Goal: Navigation & Orientation: Find specific page/section

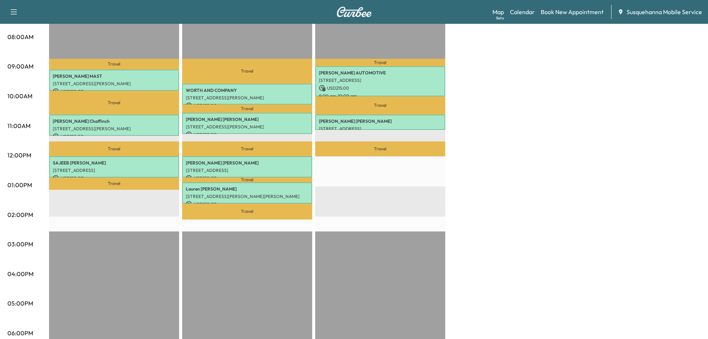
scroll to position [159, 0]
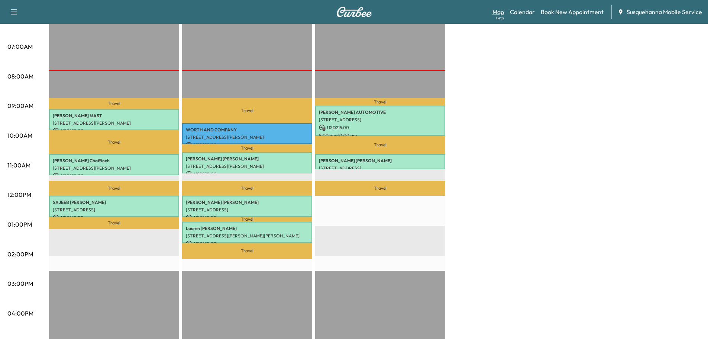
click at [499, 9] on link "Map Beta" at bounding box center [499, 11] width 12 height 9
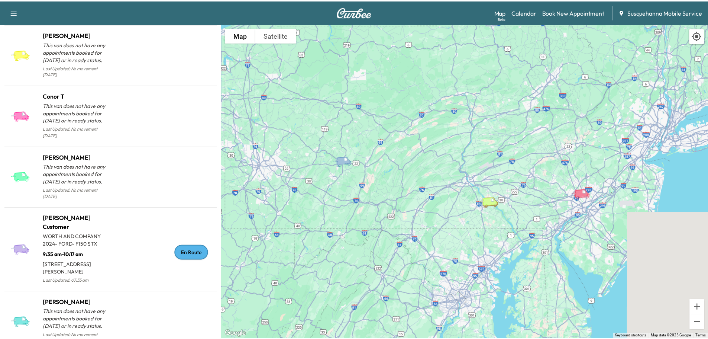
scroll to position [317, 0]
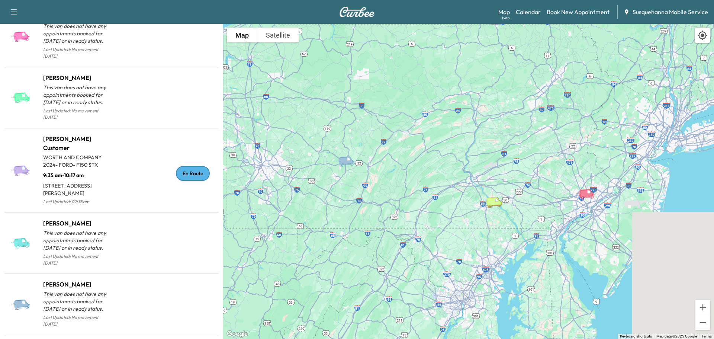
click at [191, 166] on div "En Route" at bounding box center [193, 173] width 34 height 15
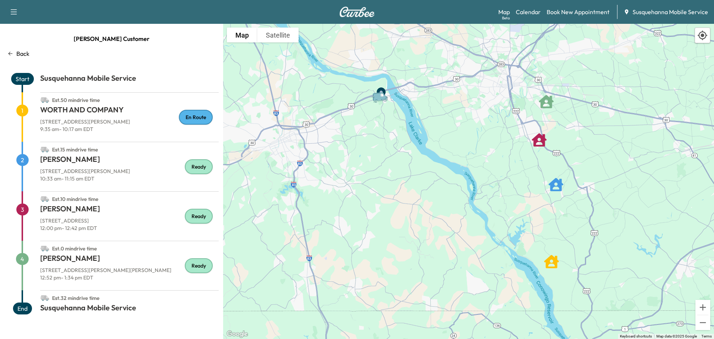
click at [193, 117] on div "En Route" at bounding box center [196, 117] width 34 height 15
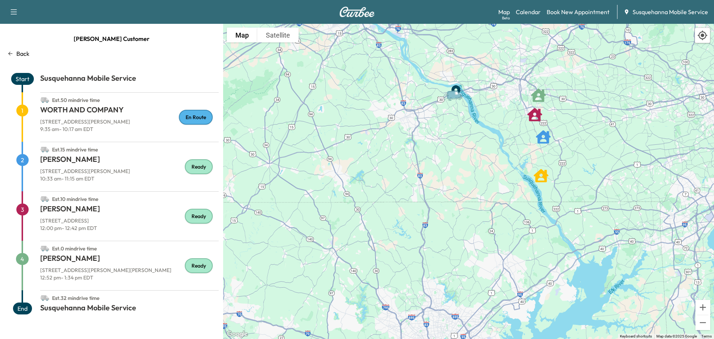
click at [31, 52] on div "Back" at bounding box center [111, 53] width 214 height 9
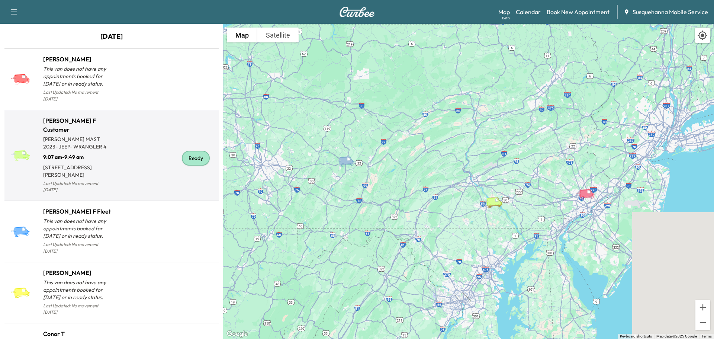
click at [187, 151] on div "Ready" at bounding box center [196, 158] width 28 height 15
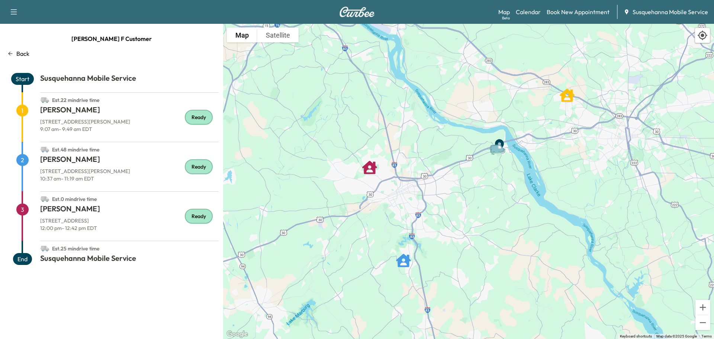
click at [523, 18] on div "Map Beta Calendar Book New Appointment Susquehanna Mobile Service" at bounding box center [603, 12] width 210 height 14
click at [350, 20] on div "Support Log Out Map Beta Calendar Book New Appointment Susquehanna Mobile Servi…" at bounding box center [357, 12] width 714 height 24
click at [351, 17] on div "Support Log Out Map Beta Calendar Book New Appointment Susquehanna Mobile Servi…" at bounding box center [357, 12] width 714 height 24
click at [354, 13] on img at bounding box center [357, 12] width 36 height 10
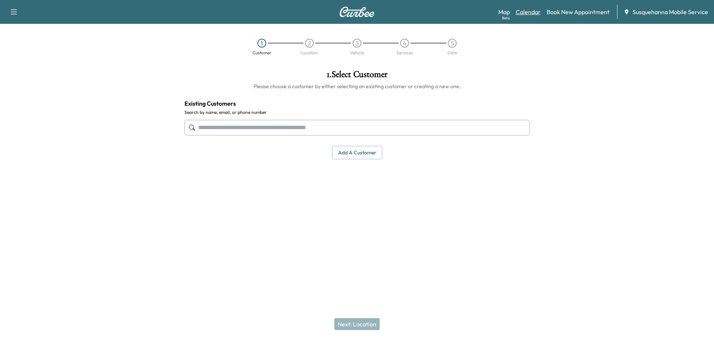
click at [534, 9] on link "Calendar" at bounding box center [528, 11] width 25 height 9
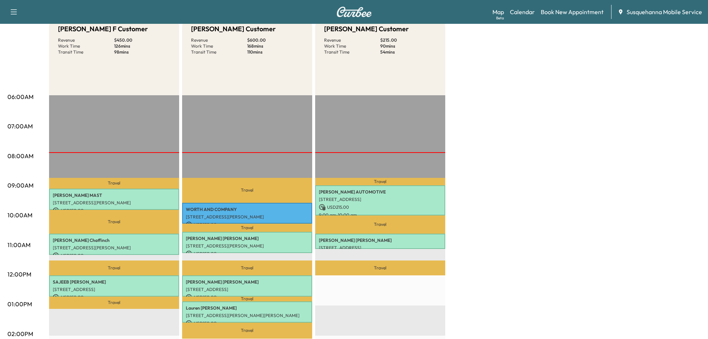
scroll to position [40, 0]
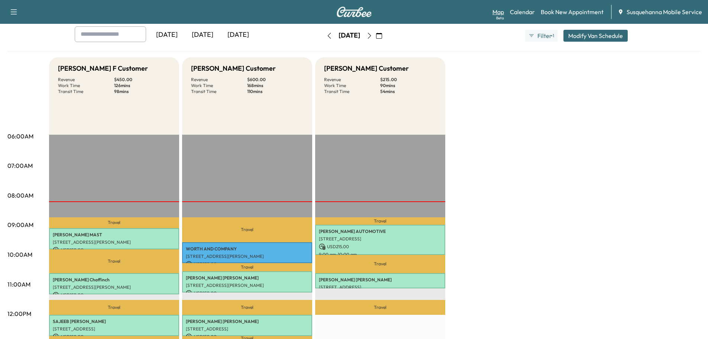
click at [504, 14] on link "Map Beta" at bounding box center [499, 11] width 12 height 9
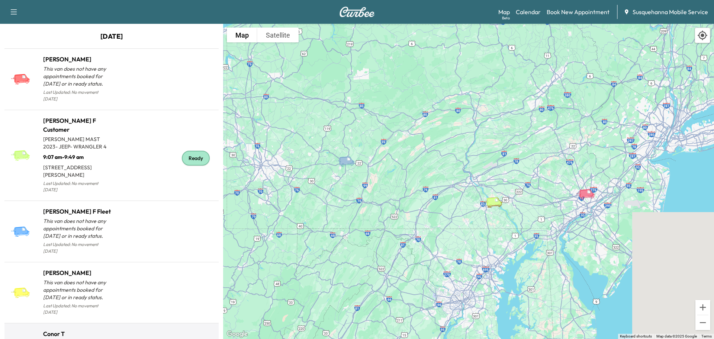
scroll to position [238, 0]
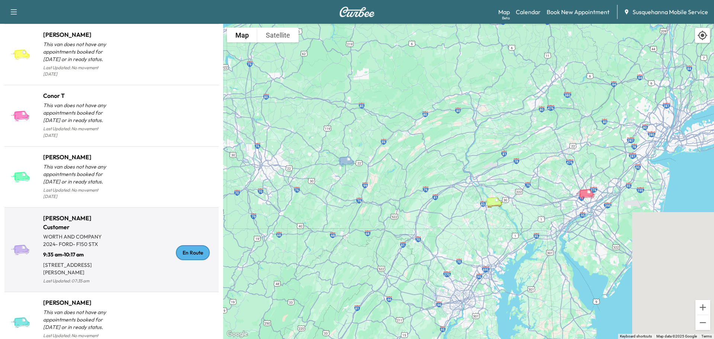
click at [181, 231] on div "En Route" at bounding box center [164, 252] width 104 height 66
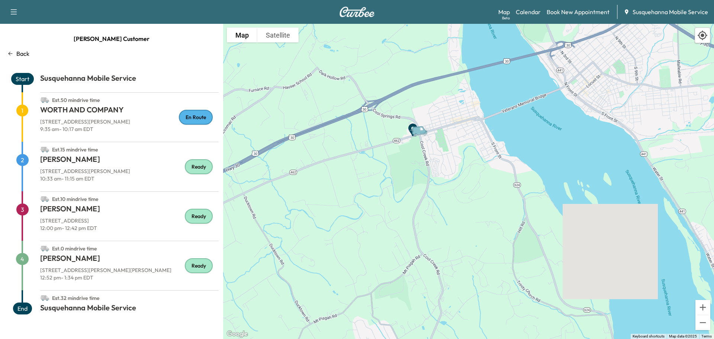
drag, startPoint x: 403, startPoint y: 83, endPoint x: 452, endPoint y: 234, distance: 158.2
click at [455, 265] on div "To activate drag with keyboard, press Alt + Enter. Once in keyboard drag state,…" at bounding box center [468, 181] width 491 height 315
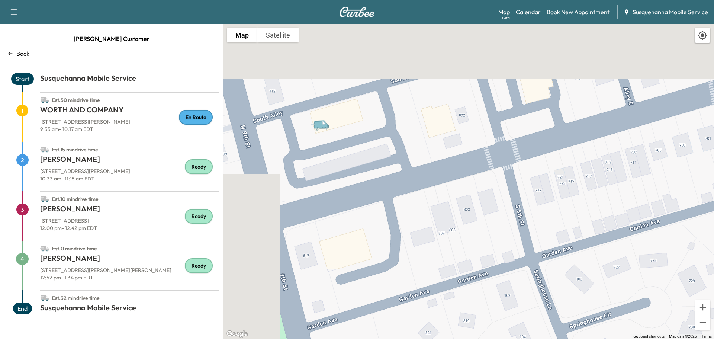
drag, startPoint x: 360, startPoint y: 131, endPoint x: 519, endPoint y: 293, distance: 226.9
click at [519, 293] on div "To activate drag with keyboard, press Alt + Enter. Once in keyboard drag state,…" at bounding box center [468, 181] width 491 height 315
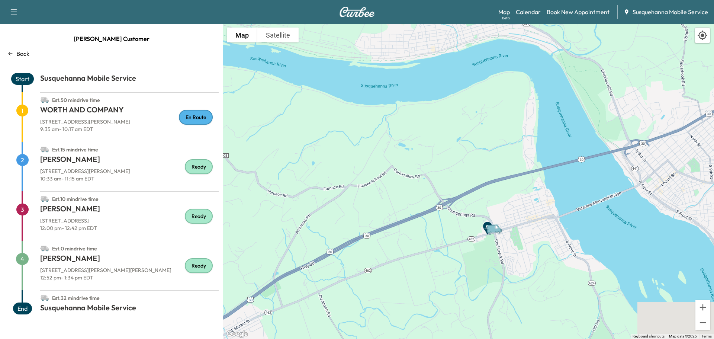
drag, startPoint x: 613, startPoint y: 277, endPoint x: 444, endPoint y: 172, distance: 199.4
click at [444, 172] on div "To activate drag with keyboard, press Alt + Enter. Once in keyboard drag state,…" at bounding box center [468, 181] width 491 height 315
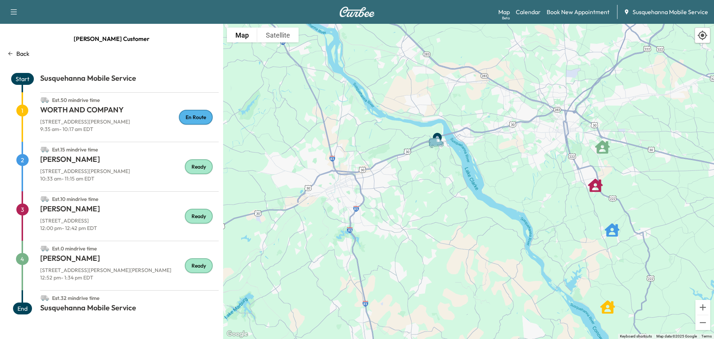
drag, startPoint x: 610, startPoint y: 251, endPoint x: 521, endPoint y: 191, distance: 106.8
click at [521, 191] on div "To activate drag with keyboard, press Alt + Enter. Once in keyboard drag state,…" at bounding box center [468, 181] width 491 height 315
click at [531, 12] on link "Calendar" at bounding box center [528, 11] width 25 height 9
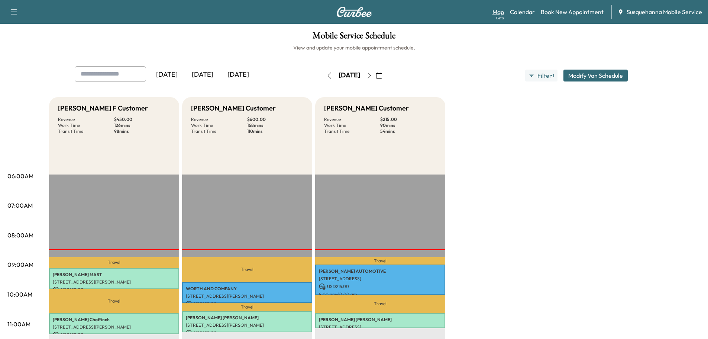
click at [499, 14] on link "Map Beta" at bounding box center [499, 11] width 12 height 9
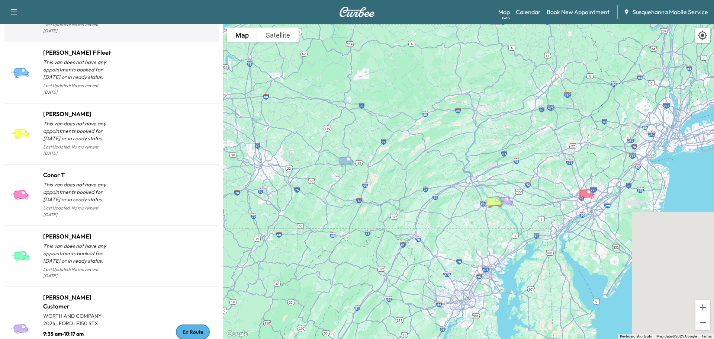
scroll to position [238, 0]
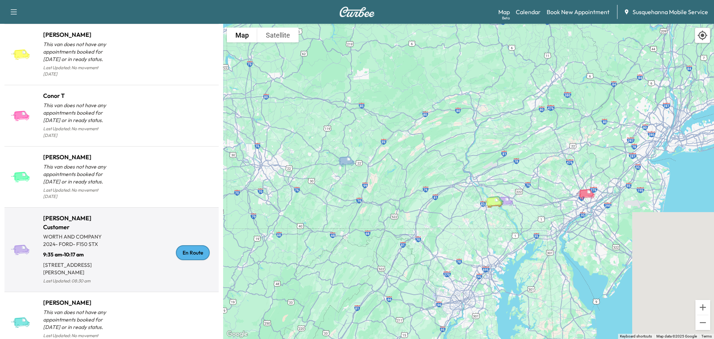
click at [190, 245] on div "En Route" at bounding box center [193, 252] width 34 height 15
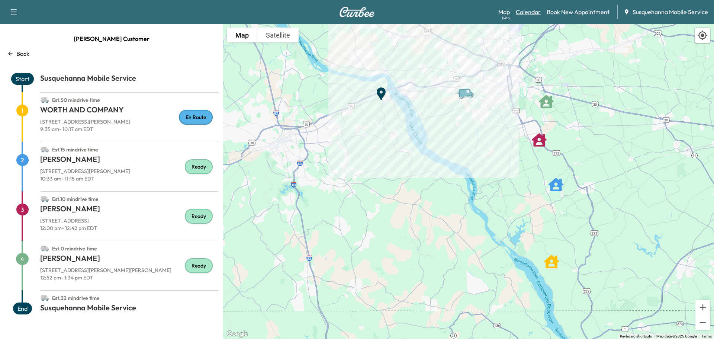
click at [539, 16] on link "Calendar" at bounding box center [528, 11] width 25 height 9
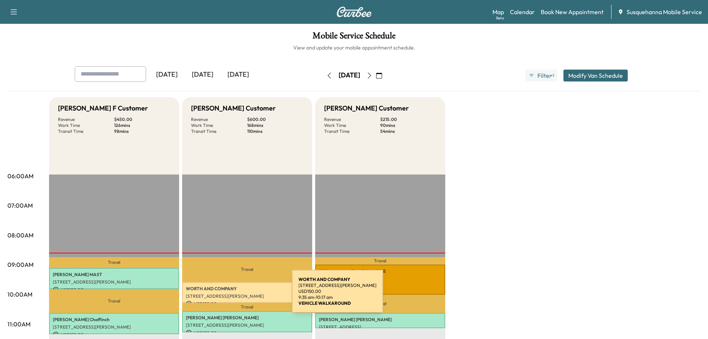
click at [234, 293] on p "[STREET_ADDRESS][PERSON_NAME]" at bounding box center [247, 296] width 123 height 6
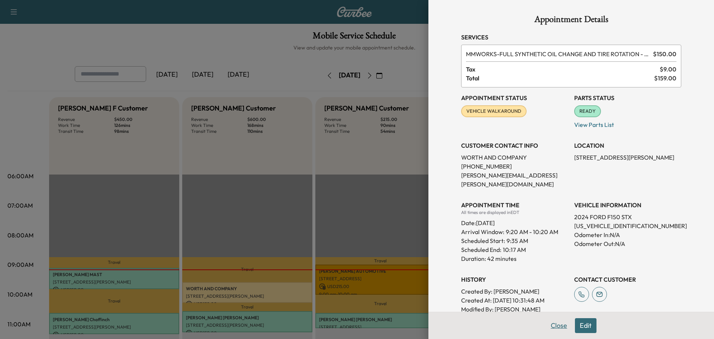
click at [556, 326] on button "Close" at bounding box center [559, 325] width 26 height 15
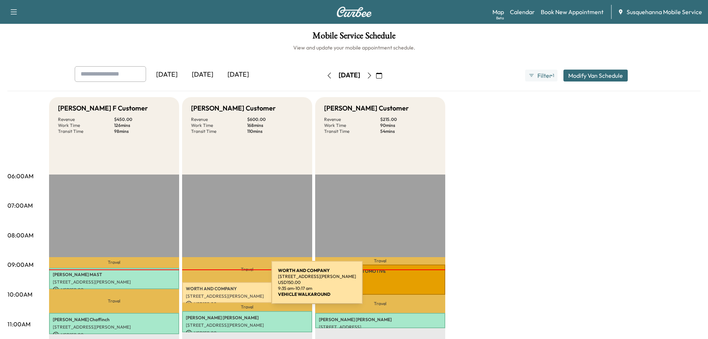
click at [216, 287] on p "WORTH AND COMPANY" at bounding box center [247, 289] width 123 height 6
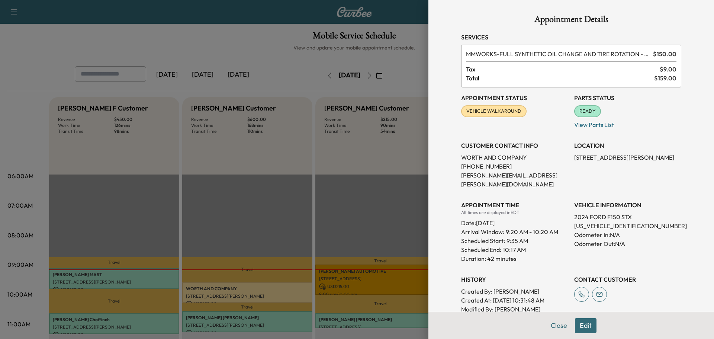
click at [553, 317] on div "Close Edit" at bounding box center [571, 325] width 286 height 27
click at [559, 324] on button "Close" at bounding box center [559, 325] width 26 height 15
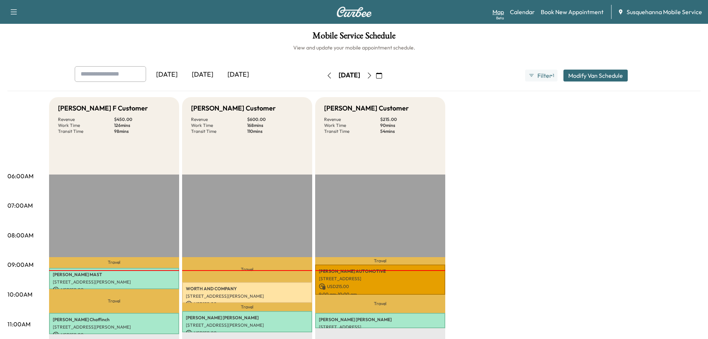
click at [495, 14] on link "Map Beta" at bounding box center [499, 11] width 12 height 9
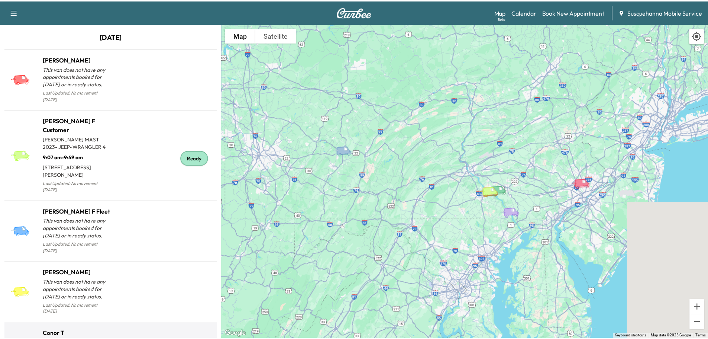
scroll to position [198, 0]
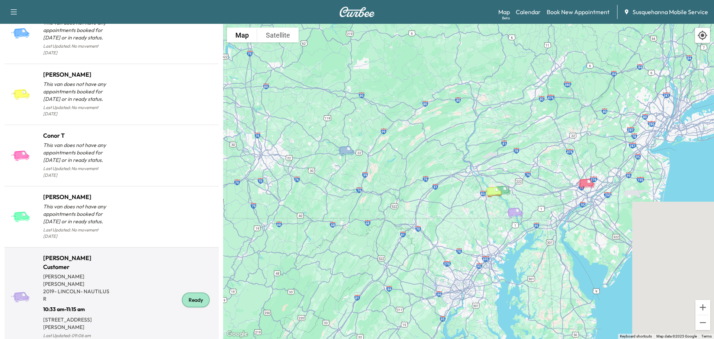
click at [184, 292] on div "Ready" at bounding box center [196, 299] width 28 height 15
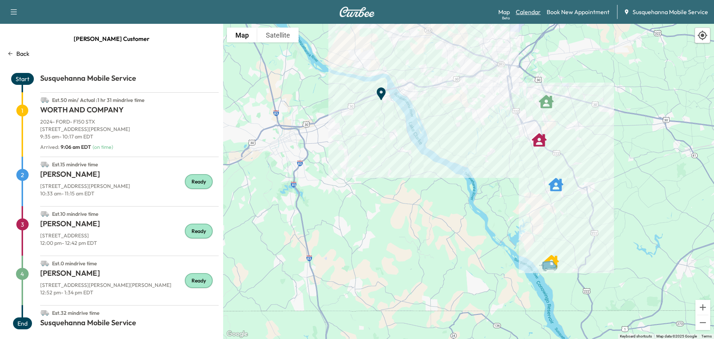
click at [522, 10] on link "Calendar" at bounding box center [528, 11] width 25 height 9
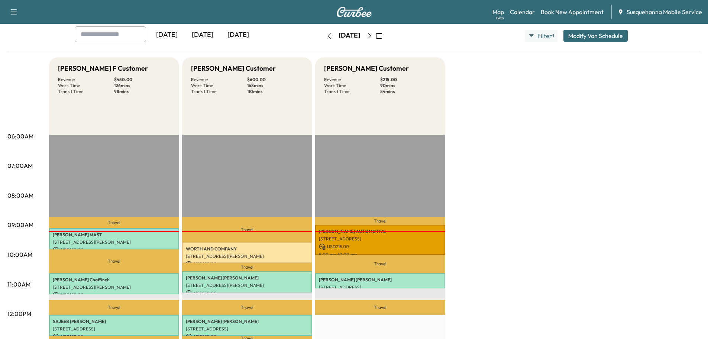
scroll to position [79, 0]
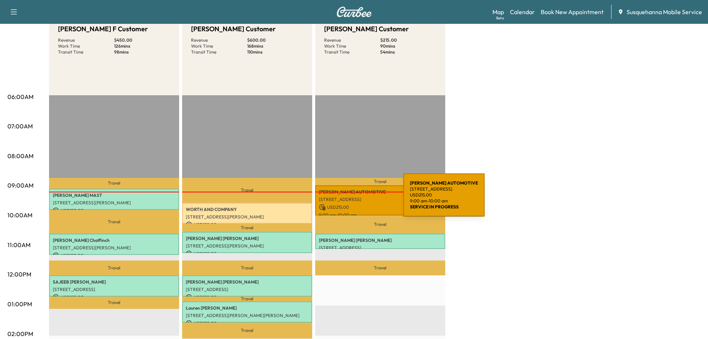
click at [348, 199] on p "[STREET_ADDRESS]" at bounding box center [380, 199] width 123 height 6
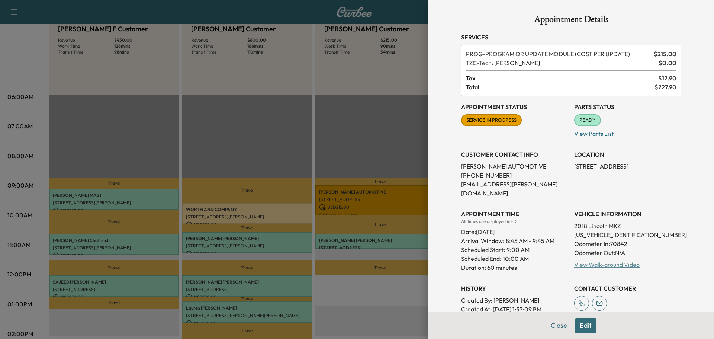
click at [598, 261] on link "View Walk-around Video" at bounding box center [606, 264] width 65 height 7
click at [245, 215] on div at bounding box center [357, 169] width 714 height 339
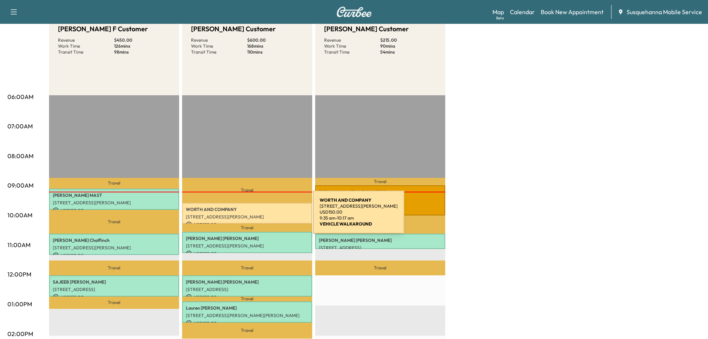
click at [257, 216] on p "[STREET_ADDRESS][PERSON_NAME]" at bounding box center [247, 217] width 123 height 6
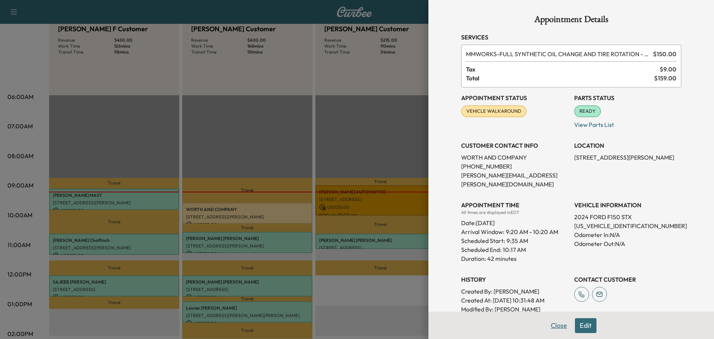
click at [546, 329] on button "Close" at bounding box center [559, 325] width 26 height 15
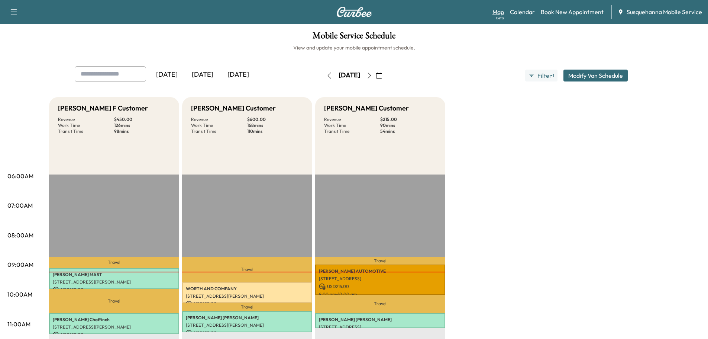
click at [499, 12] on link "Map Beta" at bounding box center [499, 11] width 12 height 9
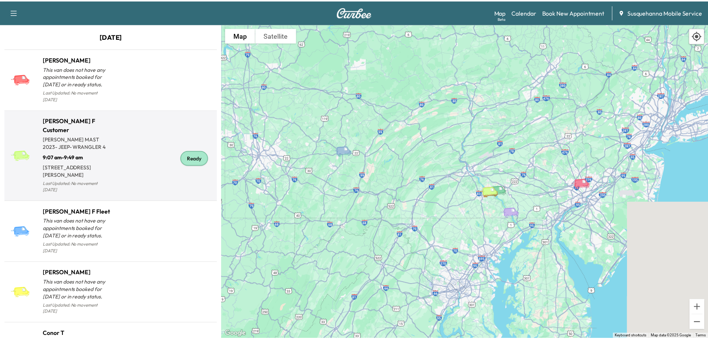
scroll to position [317, 0]
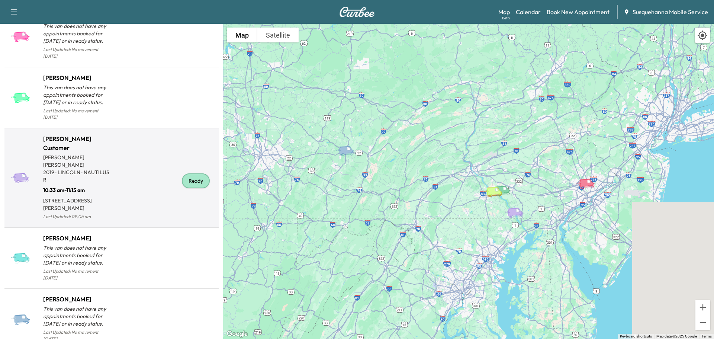
click at [190, 173] on div "Ready" at bounding box center [196, 180] width 28 height 15
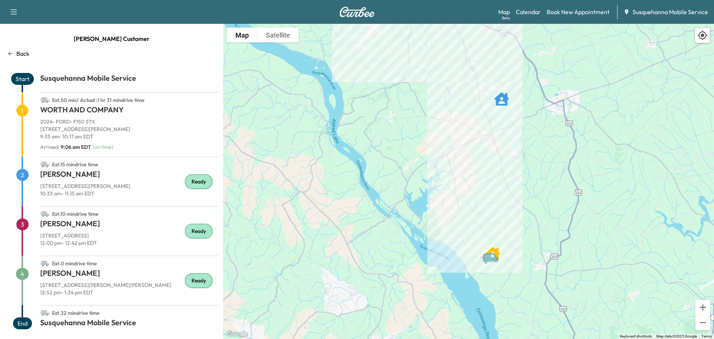
click at [534, 17] on div "Map Beta Calendar Book New Appointment Susquehanna Mobile Service" at bounding box center [603, 12] width 210 height 14
click at [534, 15] on link "Calendar" at bounding box center [528, 11] width 25 height 9
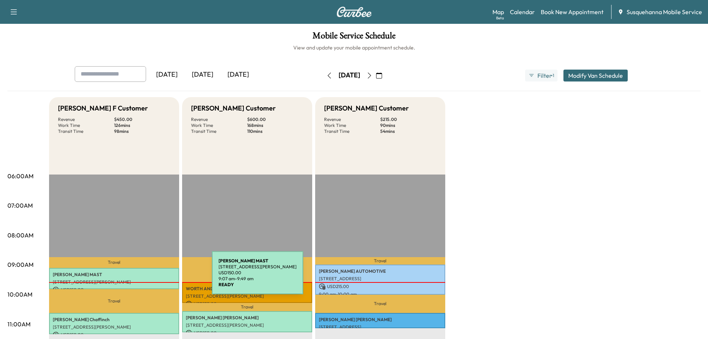
click at [156, 277] on div "ANGELA MAST 144 Ann Ave, Landisville, PA 17538, USA USD 150.00 9:07 am - 9:49 am" at bounding box center [114, 278] width 130 height 21
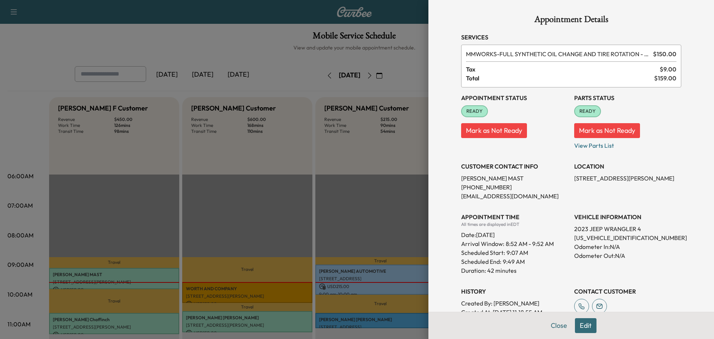
drag, startPoint x: 555, startPoint y: 326, endPoint x: 471, endPoint y: 202, distance: 150.2
click at [554, 325] on button "Close" at bounding box center [559, 325] width 26 height 15
